Goal: Task Accomplishment & Management: Manage account settings

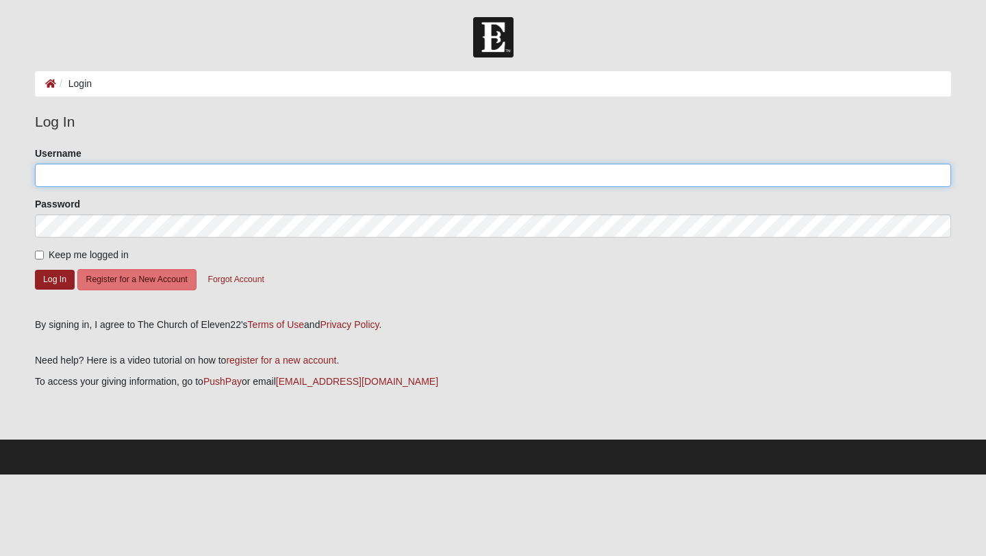
click at [195, 175] on input "Username" at bounding box center [493, 175] width 916 height 23
type input "a"
type input "[PERSON_NAME][EMAIL_ADDRESS][DOMAIN_NAME]"
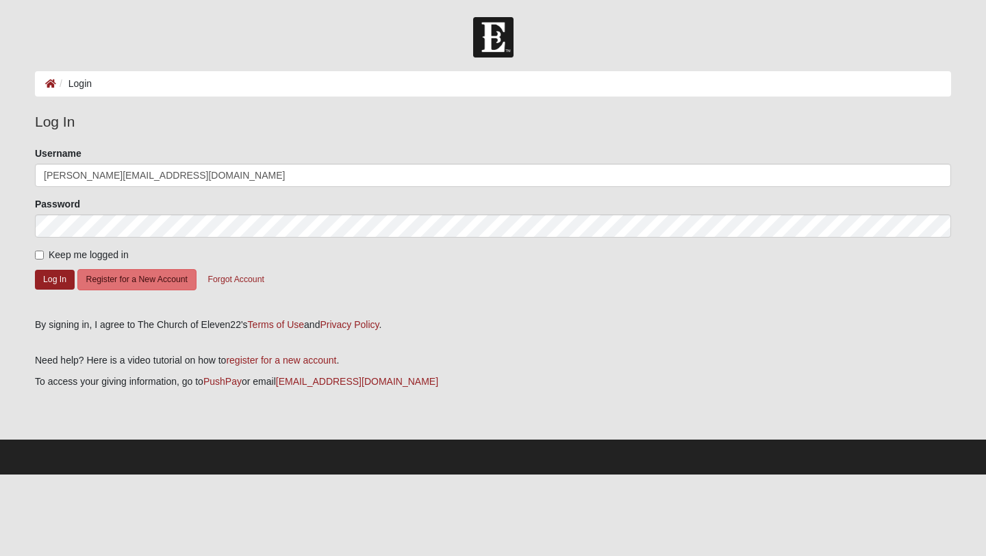
click at [67, 251] on span "Keep me logged in" at bounding box center [89, 254] width 80 height 11
click at [44, 251] on input "Keep me logged in" at bounding box center [39, 255] width 9 height 9
checkbox input "true"
click at [47, 275] on button "Log In" at bounding box center [55, 280] width 40 height 20
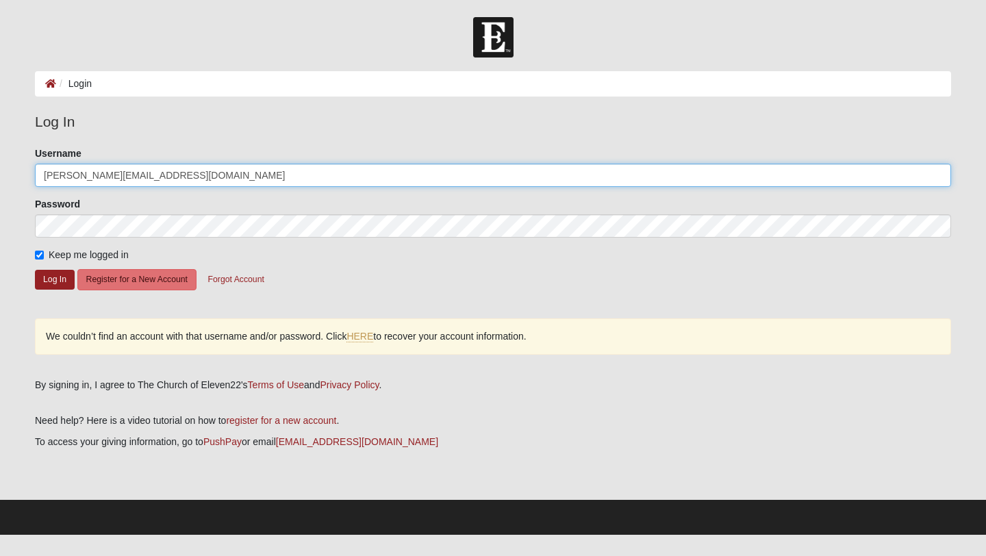
click at [249, 170] on input "[PERSON_NAME][EMAIL_ADDRESS][DOMAIN_NAME]" at bounding box center [493, 175] width 916 height 23
drag, startPoint x: 249, startPoint y: 171, endPoint x: 25, endPoint y: 164, distance: 223.3
click at [25, 164] on div "Please correct the following: Username [PERSON_NAME][EMAIL_ADDRESS][DOMAIN_NAME…" at bounding box center [493, 258] width 937 height 223
type input "AndersenCarter"
click at [35, 270] on button "Log In" at bounding box center [55, 280] width 40 height 20
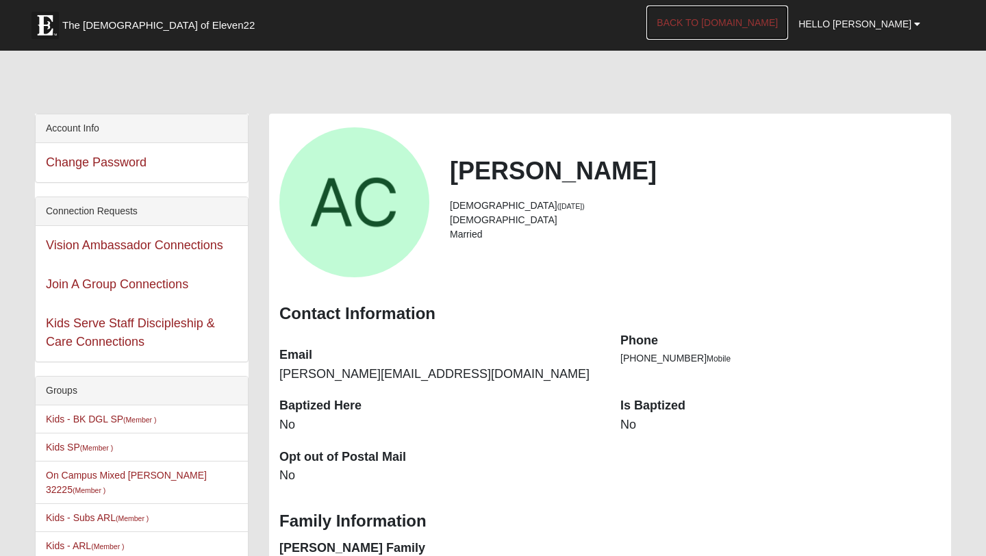
click at [744, 17] on link "Back to [DOMAIN_NAME]" at bounding box center [717, 22] width 142 height 34
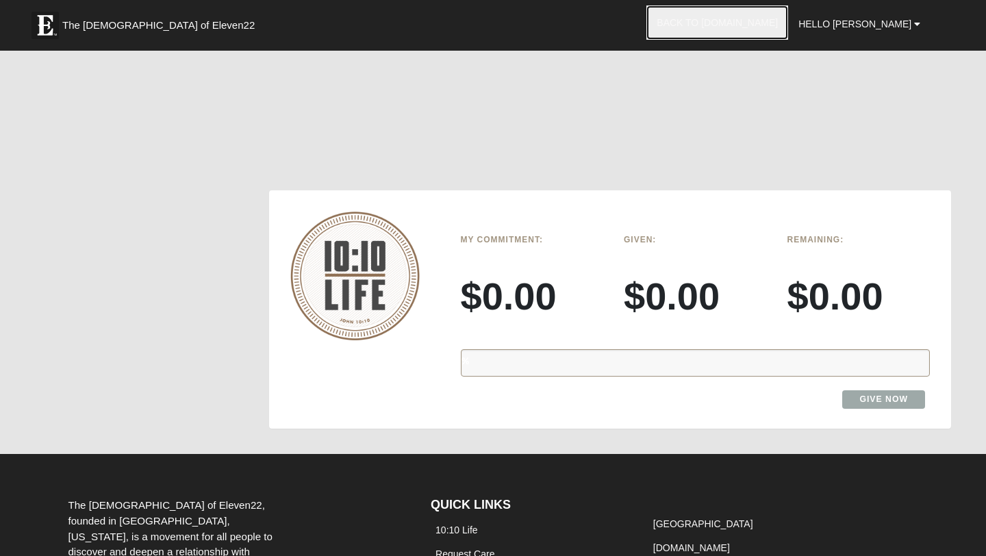
scroll to position [1604, 0]
